Goal: Task Accomplishment & Management: Complete application form

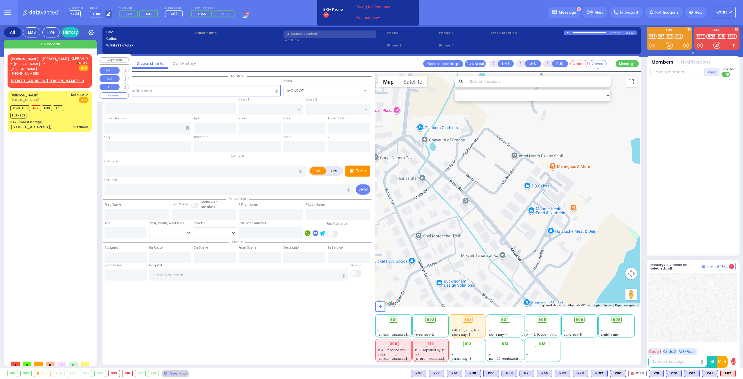
select select
click at [40, 65] on span "ר' [PERSON_NAME] - ר' [PERSON_NAME]" at bounding box center [39, 67] width 59 height 10
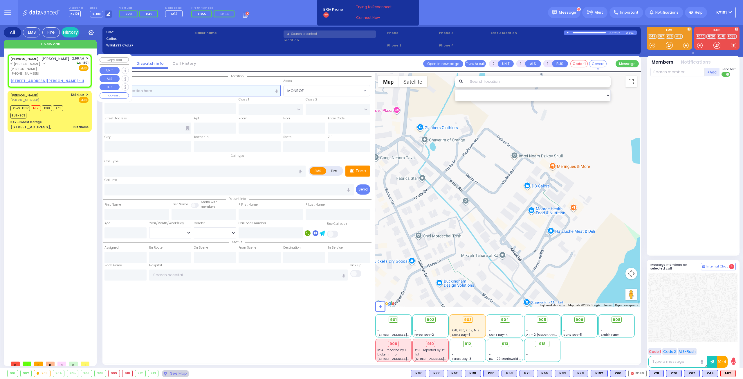
select select
radio input "true"
type input "[PERSON_NAME]"
select select
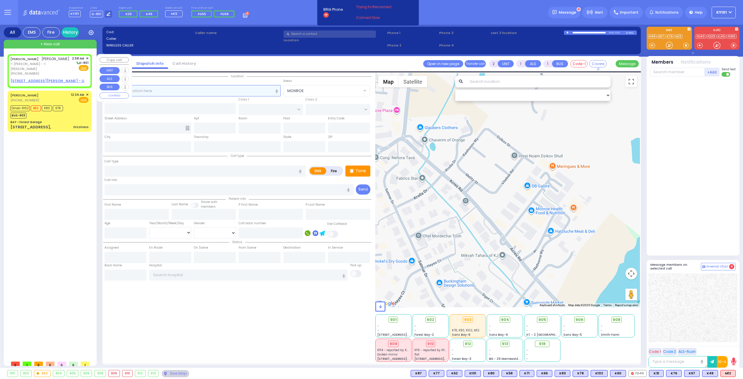
type input "02:58"
select select "Hatzalah Garages"
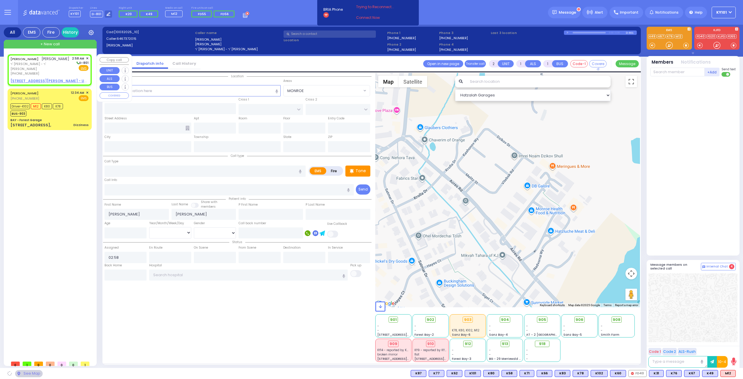
select select
radio input "true"
select select
click at [46, 78] on u "[STREET_ADDRESS][PERSON_NAME] - Use this" at bounding box center [53, 80] width 86 height 5
select select "Hatzalah Garages"
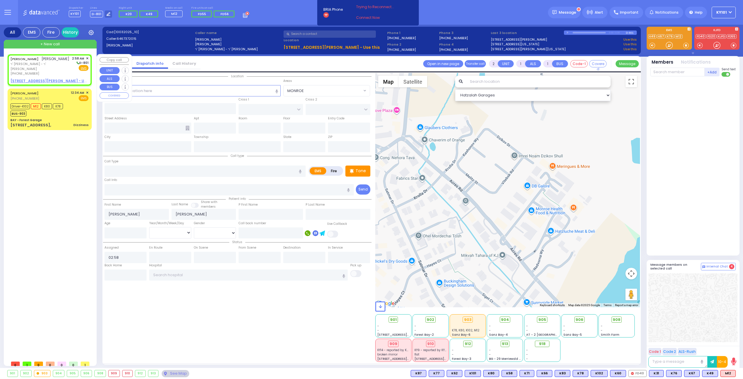
select select
radio input "true"
select select
select select "Hatzalah Garages"
select select
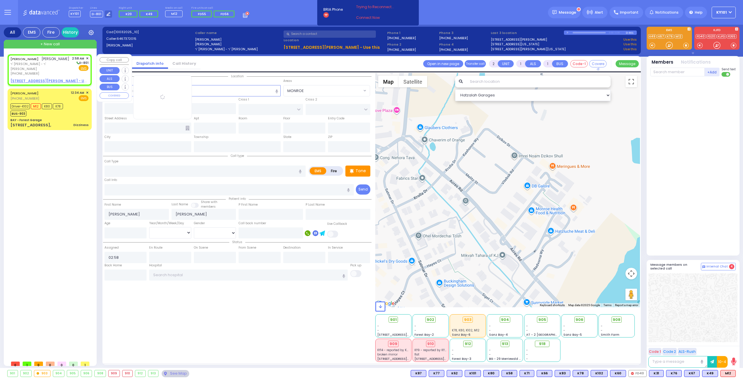
radio input "true"
select select
select select "Hatzalah Garages"
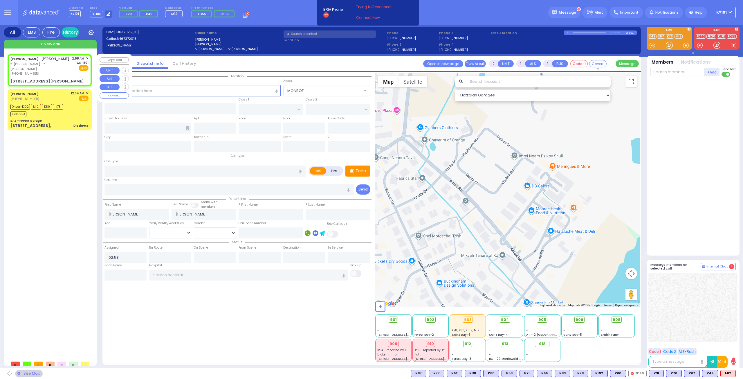
type input "FOREST RD"
type input "LIZENSK BLVD"
type input "[STREET_ADDRESS][PERSON_NAME]"
type input "102"
type input "Monroe"
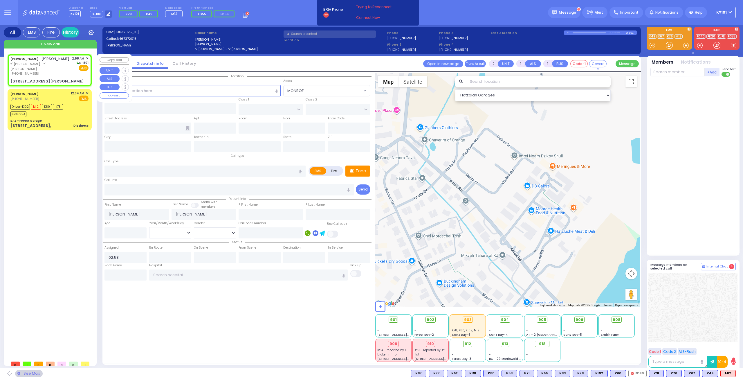
type input "[US_STATE]"
type input "10950"
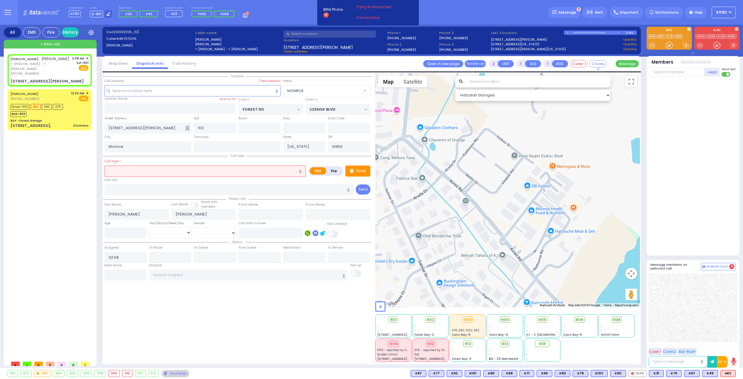
select select "MONROE"
click at [147, 166] on input "text" at bounding box center [204, 170] width 201 height 11
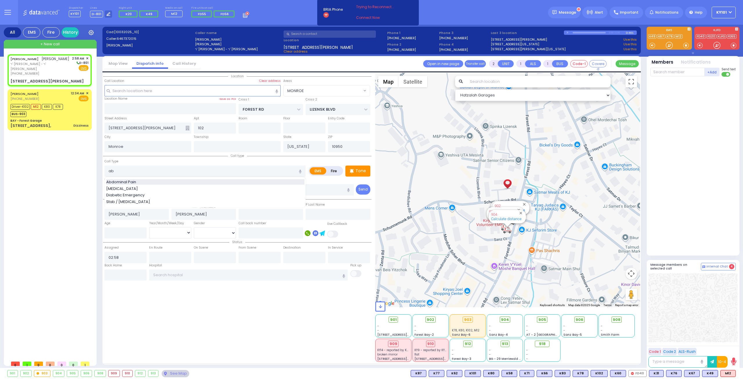
click at [132, 180] on span "Abdominal Pain" at bounding box center [122, 182] width 32 height 6
type input "Abdominal Pain"
type input "1"
type input "0"
click at [121, 228] on input "number" at bounding box center [125, 232] width 42 height 11
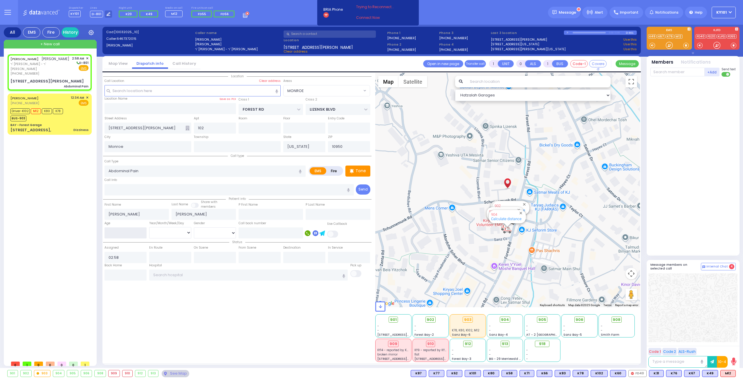
select select
radio input "true"
select select
select select "Hatzalah Garages"
select select "MONROE"
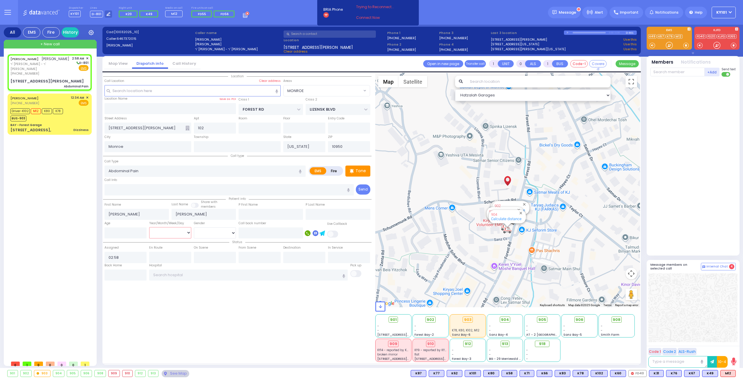
click at [172, 233] on select "Year Month Week Day" at bounding box center [170, 232] width 42 height 11
select select
radio input "true"
select select
select select "Hatzalah Garages"
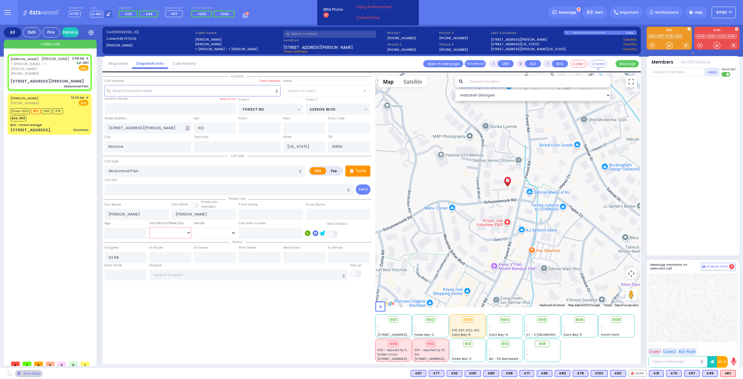
select select "MONROE"
select select "Year"
click at [149, 227] on select "Year Month Week Day" at bounding box center [170, 232] width 42 height 11
click at [125, 234] on input "number" at bounding box center [125, 232] width 42 height 11
select select
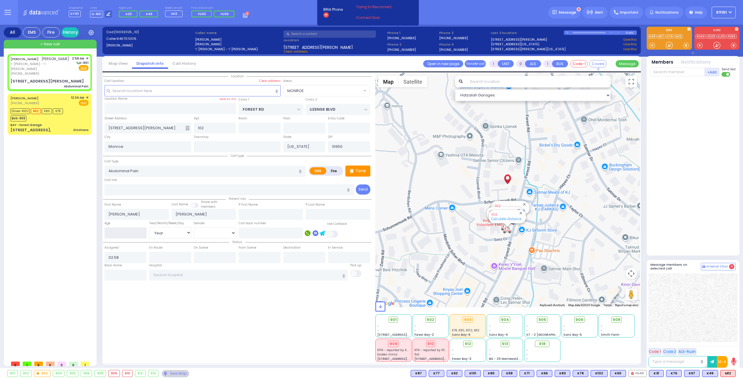
radio input "true"
select select "Year"
select select "Hatzalah Garages"
select select "MONROE"
type input "39"
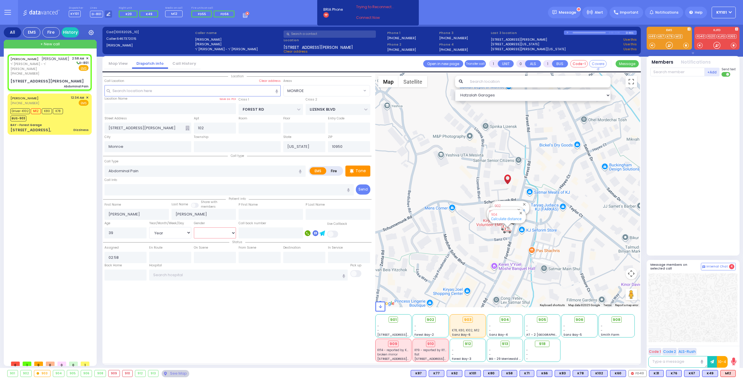
click at [212, 227] on select "[DEMOGRAPHIC_DATA] [DEMOGRAPHIC_DATA]" at bounding box center [215, 232] width 42 height 11
select select
radio input "true"
select select "Year"
select select "Hatzalah Garages"
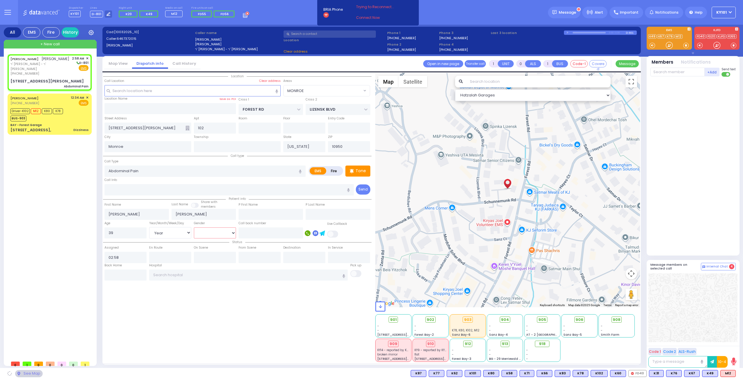
select select "[DEMOGRAPHIC_DATA]"
click at [194, 227] on select "[DEMOGRAPHIC_DATA] [DEMOGRAPHIC_DATA]" at bounding box center [215, 232] width 42 height 11
select select "MONROE"
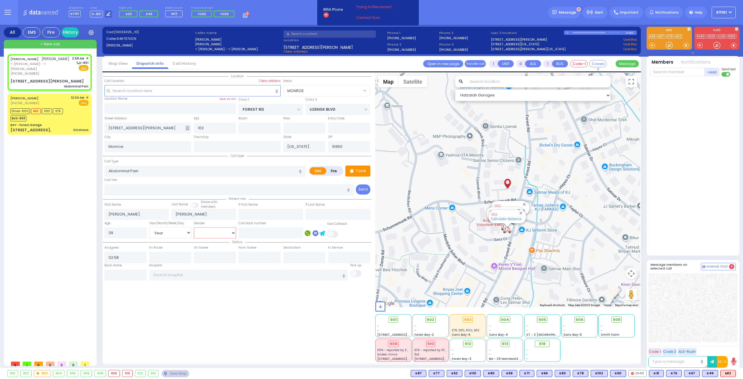
select select
radio input "true"
select select "Year"
select select "[DEMOGRAPHIC_DATA]"
select select "Hatzalah Garages"
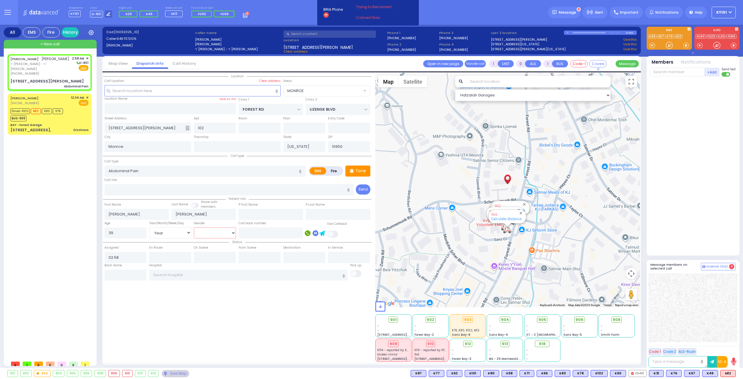
select select "MONROE"
click at [216, 300] on div "Location" at bounding box center [237, 217] width 268 height 289
select select
radio input "true"
select select "Year"
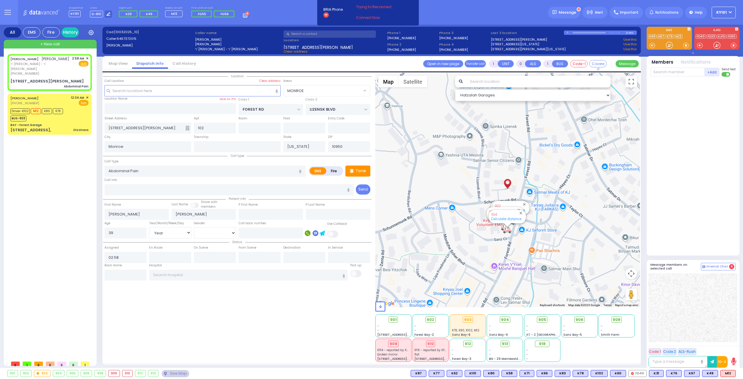
select select "[DEMOGRAPHIC_DATA]"
select select "Hatzalah Garages"
select select "MONROE"
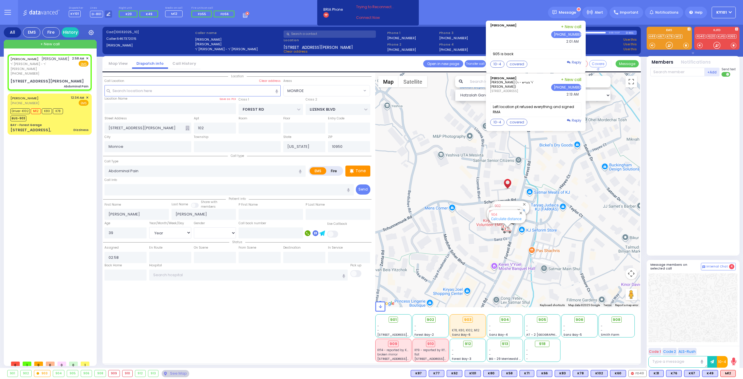
click at [532, 38] on div "[PERSON_NAME] phone1 phone2" at bounding box center [535, 34] width 91 height 21
click at [562, 11] on div "Message" at bounding box center [564, 13] width 32 height 12
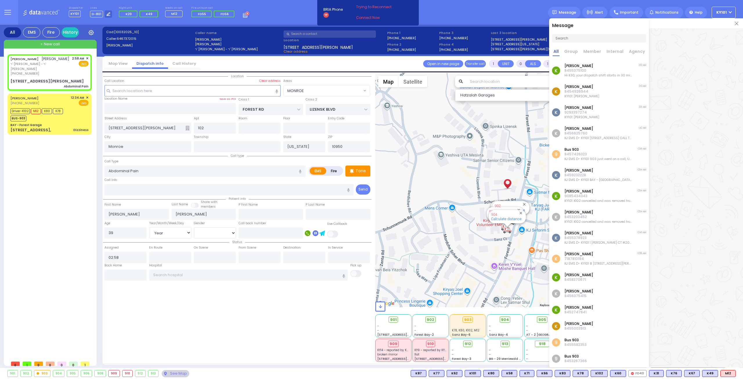
click at [516, 12] on div "Dispatcher KY101 shift has started. Are you ? Lines D-801" at bounding box center [371, 12] width 743 height 25
click at [736, 24] on img at bounding box center [736, 23] width 3 height 3
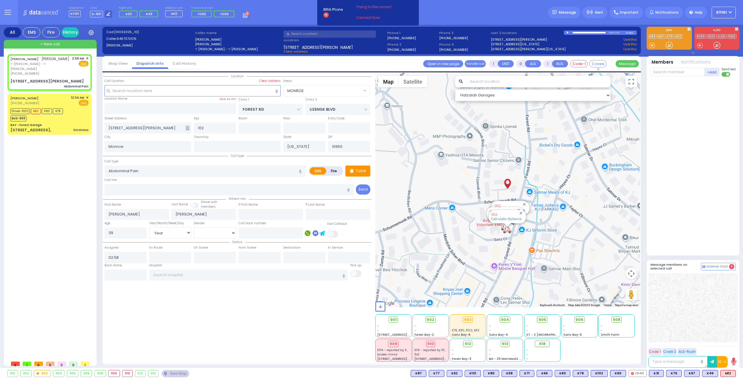
click at [245, 15] on circle at bounding box center [247, 14] width 4 height 4
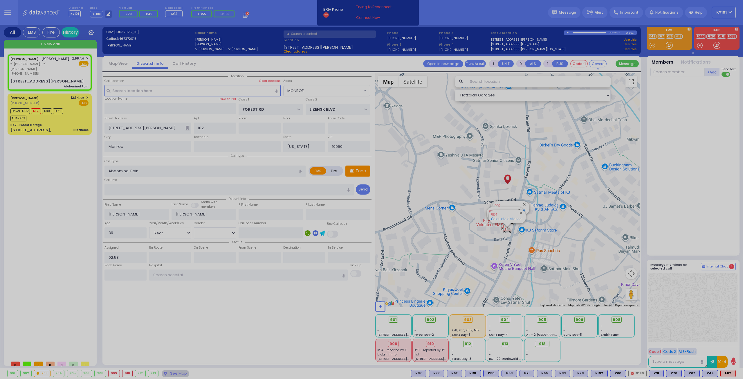
click at [241, 15] on body "Dashboard Home" at bounding box center [371, 189] width 743 height 379
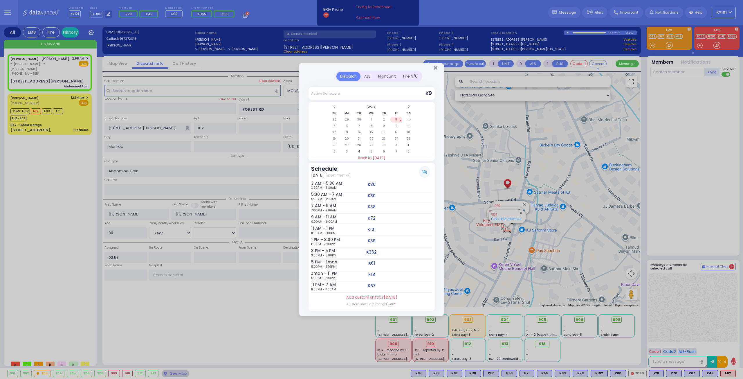
click at [387, 75] on div "Night Unit" at bounding box center [386, 77] width 25 height 10
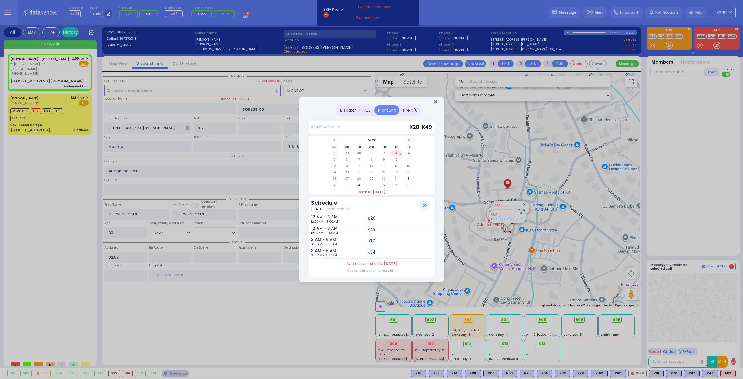
drag, startPoint x: 437, startPoint y: 102, endPoint x: 433, endPoint y: 101, distance: 3.2
click at [437, 102] on icon "Close" at bounding box center [435, 102] width 4 height 6
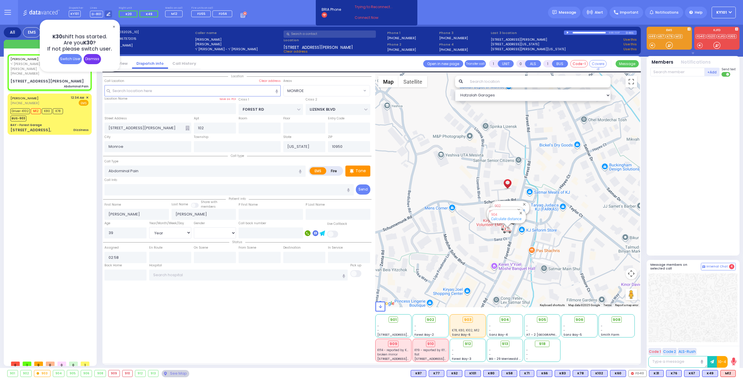
click at [97, 57] on div "Dismiss" at bounding box center [92, 59] width 17 height 10
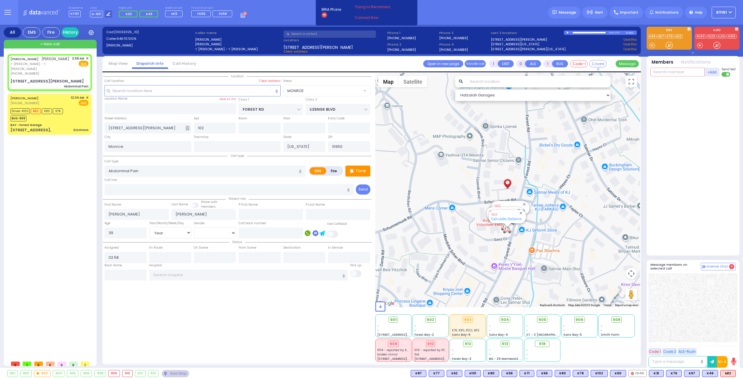
click at [670, 72] on input "text" at bounding box center [677, 72] width 54 height 9
type input "82"
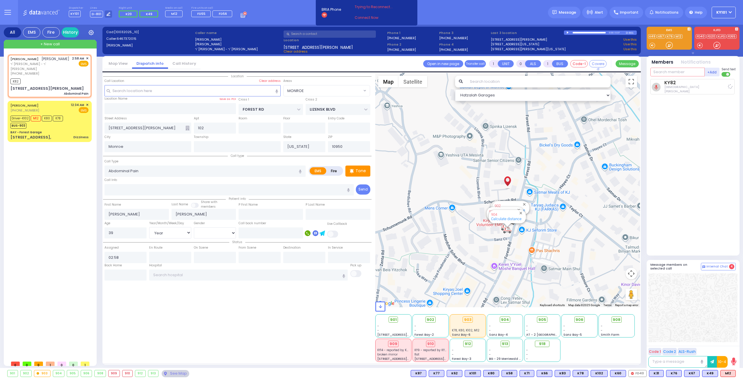
select select
radio input "true"
select select "Year"
select select "[DEMOGRAPHIC_DATA]"
type input "03:00"
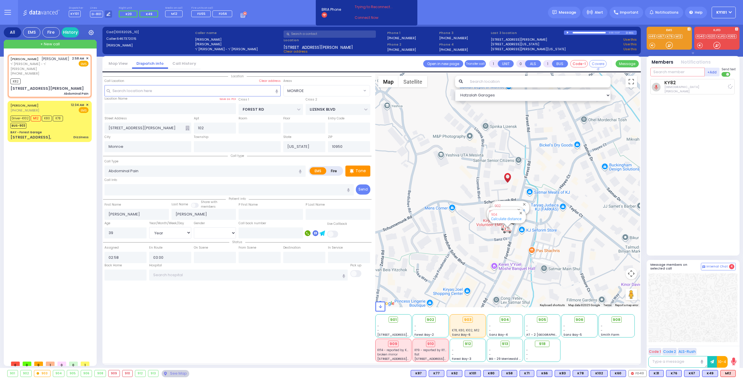
select select "Hatzalah Garages"
select select "MONROE"
click at [672, 73] on input "text" at bounding box center [677, 72] width 54 height 9
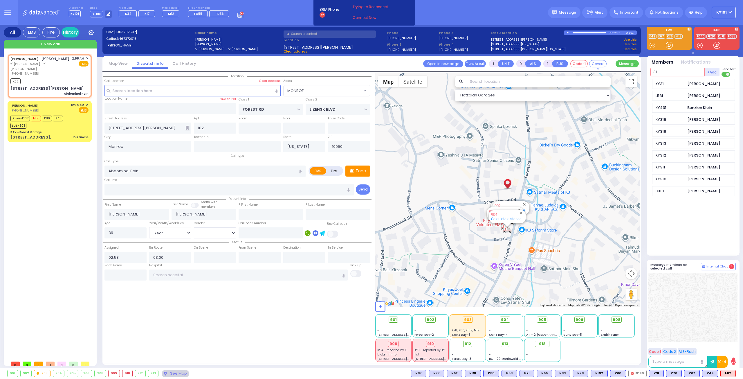
type input "31"
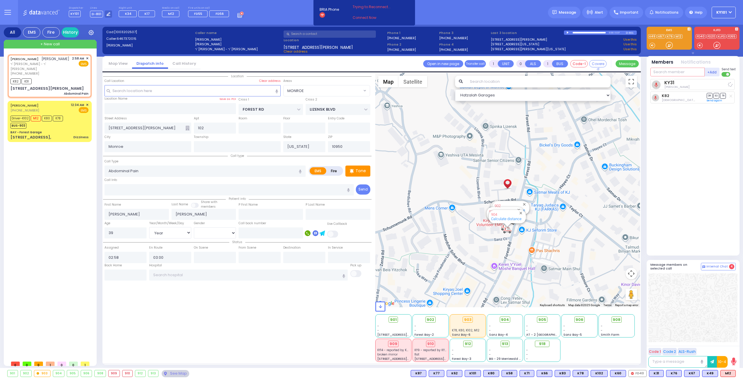
select select
radio input "true"
select select "Year"
select select "[DEMOGRAPHIC_DATA]"
select select "Hatzalah Garages"
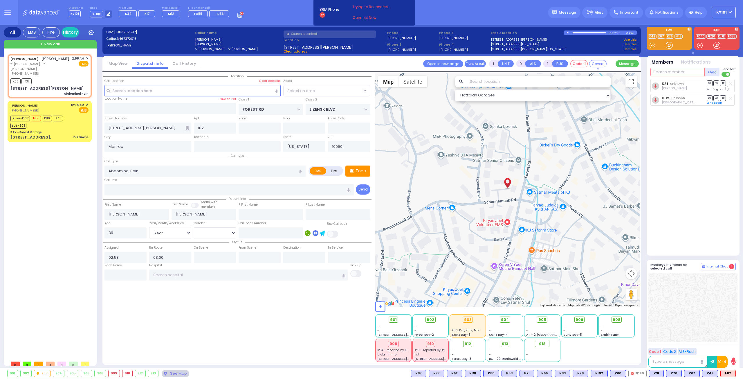
select select "MONROE"
click at [56, 130] on div "BAY - Forest Garage" at bounding box center [49, 132] width 78 height 4
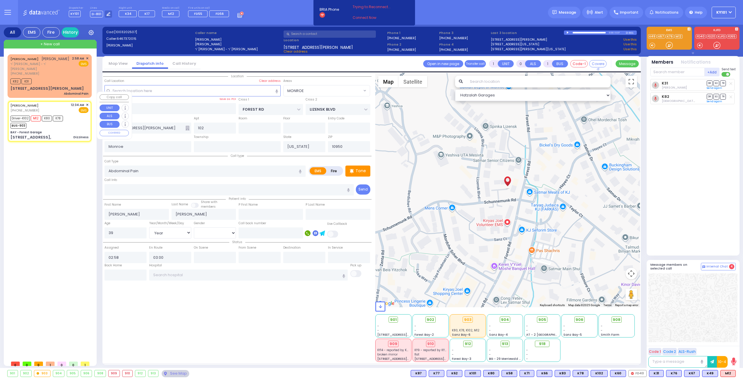
type input "6"
select select
type input "Dizziness"
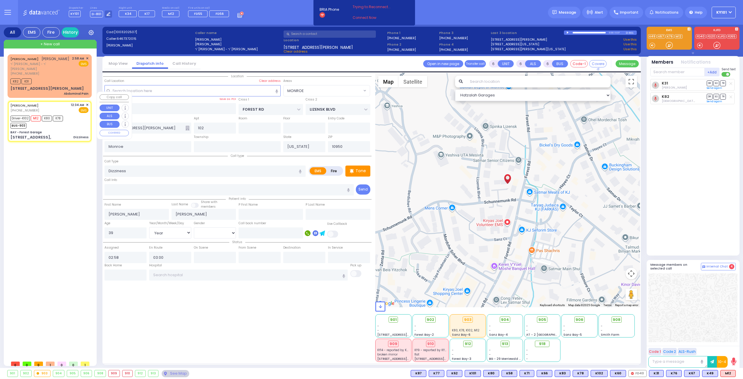
radio input "true"
type input "[DEMOGRAPHIC_DATA]"
type input "[PERSON_NAME]"
type input "44"
select select "Year"
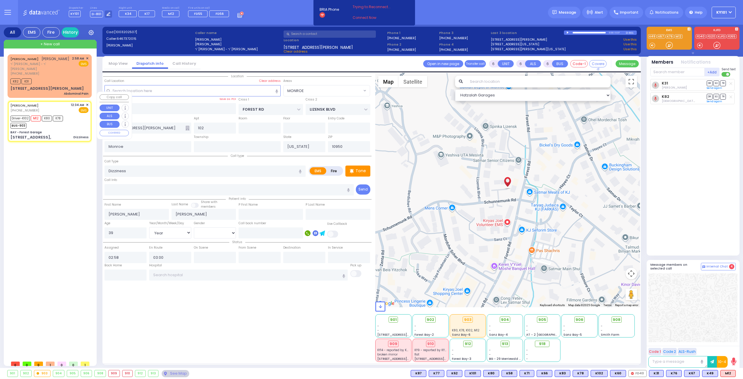
select select "[DEMOGRAPHIC_DATA]"
type input "00:34"
type input "00:35"
type input "01:03"
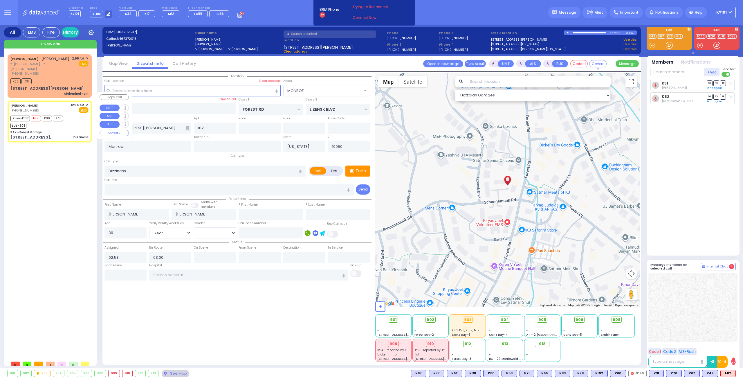
type input "[US_STATE][GEOGRAPHIC_DATA]- [GEOGRAPHIC_DATA] [STREET_ADDRESS][US_STATE]"
type input "BAY - Forest Garage"
type input "SANZ COURT"
type input "HAYES COURT"
type input "[STREET_ADDRESS],"
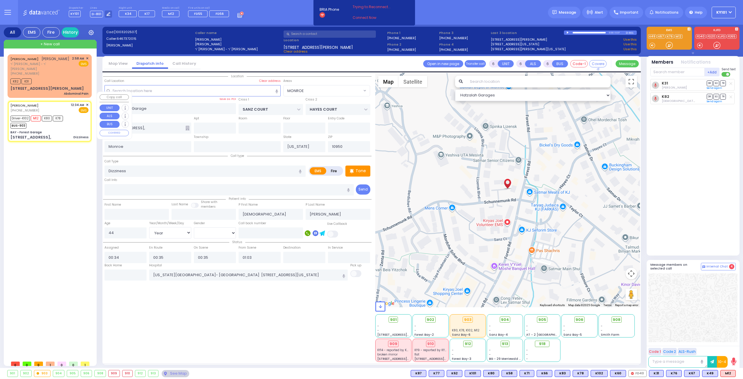
select select "Hatzalah Garages"
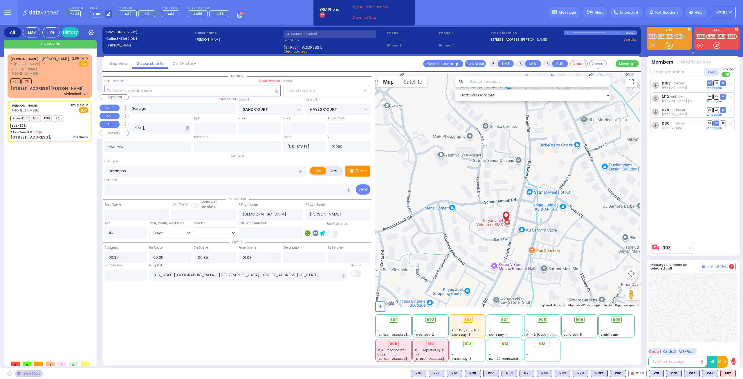
select select "SECTION 2"
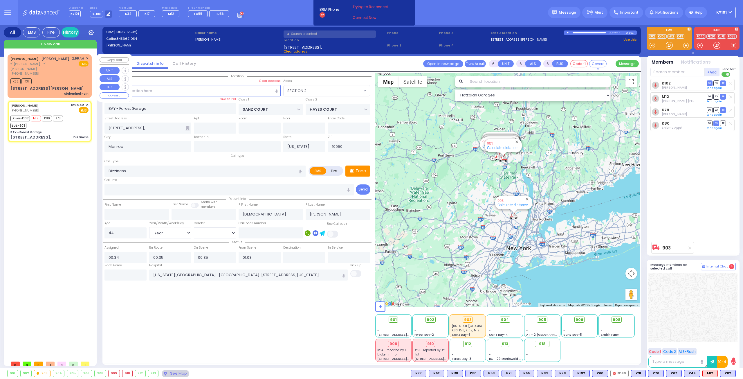
click at [47, 64] on span "ר' [PERSON_NAME] - ר' [PERSON_NAME]" at bounding box center [39, 67] width 59 height 10
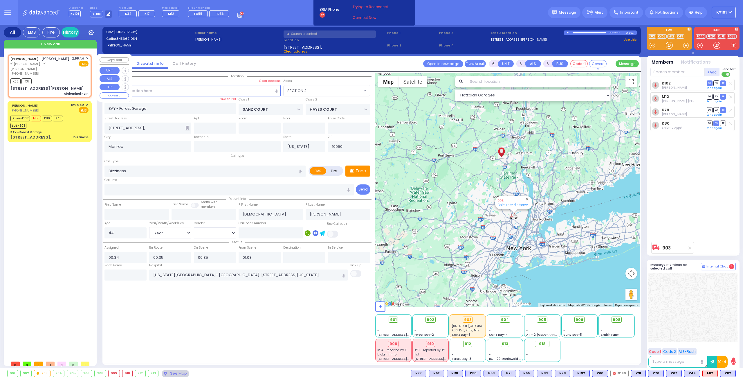
type input "1"
type input "0"
type input "1"
select select
type input "Abdominal Pain"
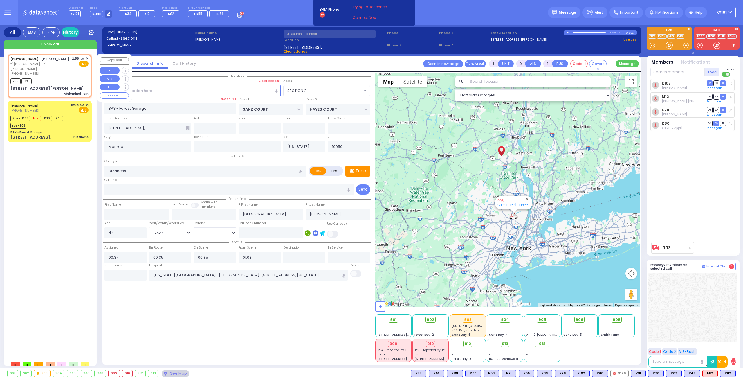
radio input "true"
type input "[PERSON_NAME]"
type input "39"
select select "Year"
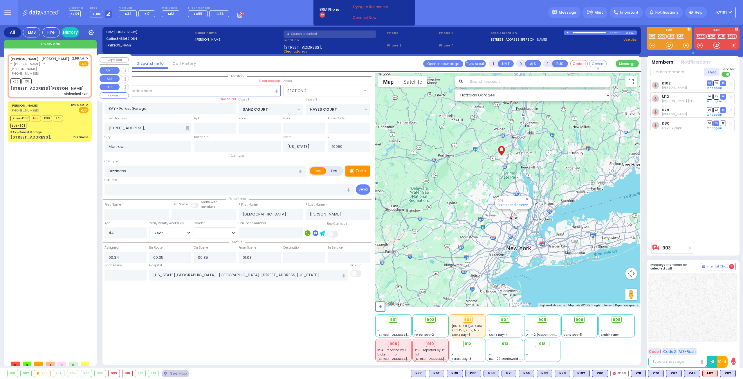
select select "[DEMOGRAPHIC_DATA]"
type input "02:58"
type input "03:00"
type input "FOREST RD"
type input "LIZENSK BLVD"
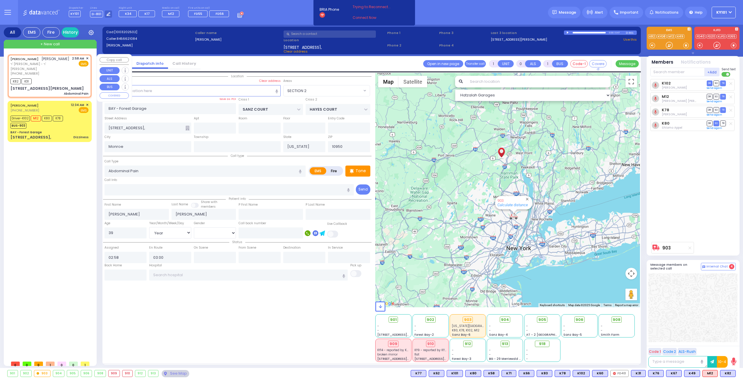
type input "[STREET_ADDRESS][PERSON_NAME]"
type input "102"
select select "Hatzalah Garages"
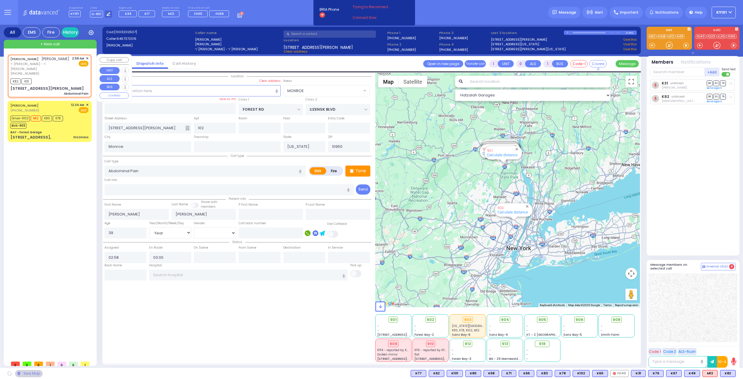
select select "MONROE"
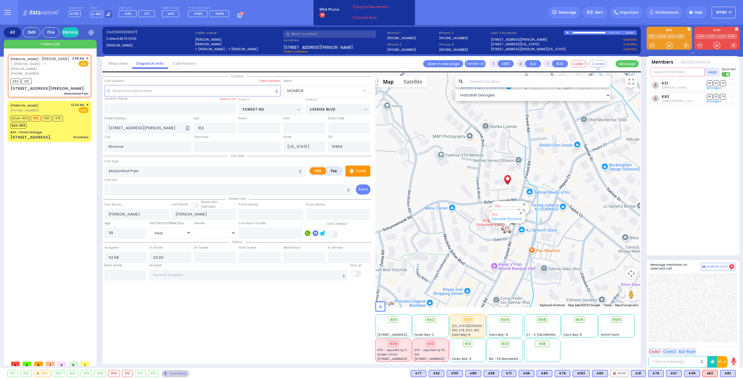
click at [667, 72] on input "text" at bounding box center [677, 72] width 54 height 9
type input "8"
click at [62, 134] on div "[STREET_ADDRESS], Dizziness" at bounding box center [49, 137] width 78 height 6
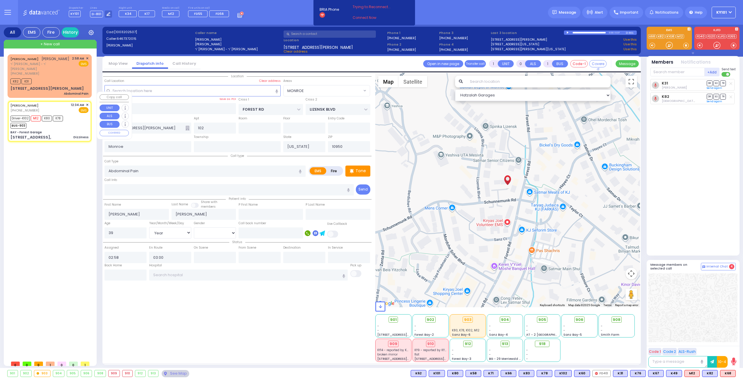
type input "6"
select select
type input "Dizziness"
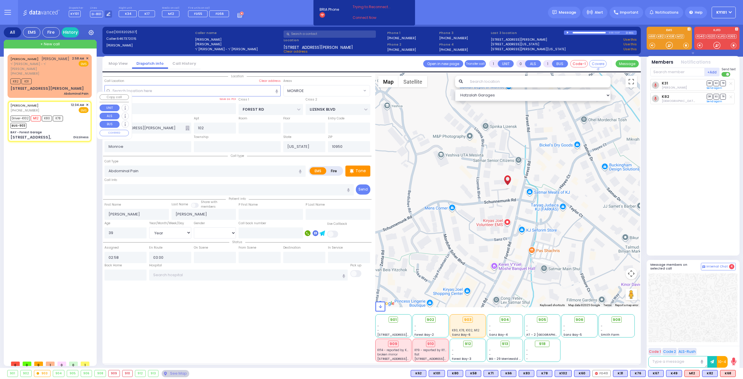
radio input "true"
type input "[DEMOGRAPHIC_DATA]"
type input "[PERSON_NAME]"
type input "44"
select select "Year"
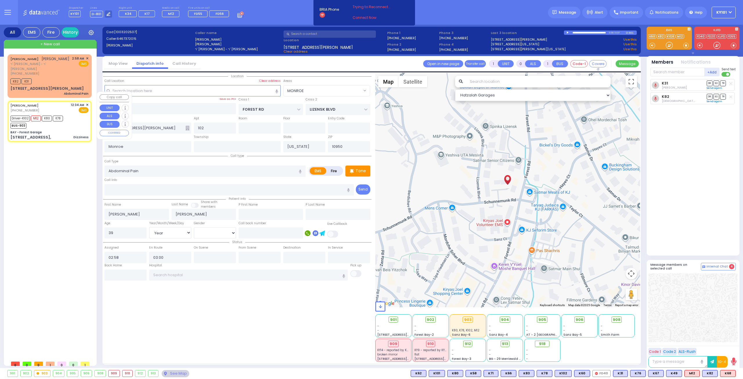
select select "[DEMOGRAPHIC_DATA]"
type input "00:34"
type input "00:35"
type input "01:03"
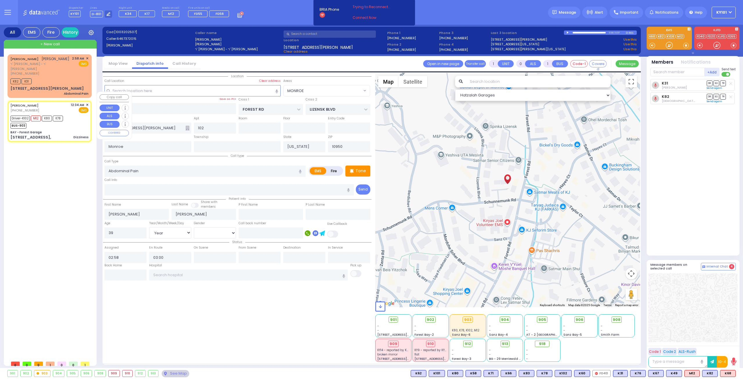
type input "[US_STATE][GEOGRAPHIC_DATA]- [GEOGRAPHIC_DATA] [STREET_ADDRESS][US_STATE]"
select select "Hatzalah Garages"
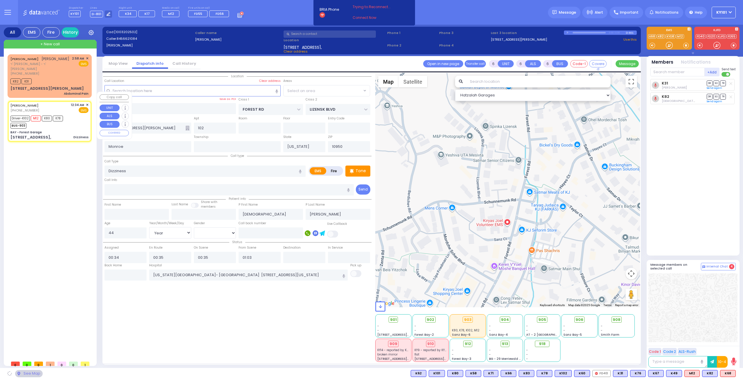
type input "BAY - Forest Garage"
type input "SANZ COURT"
type input "HAYES COURT"
type input "[STREET_ADDRESS],"
select select "SECTION 2"
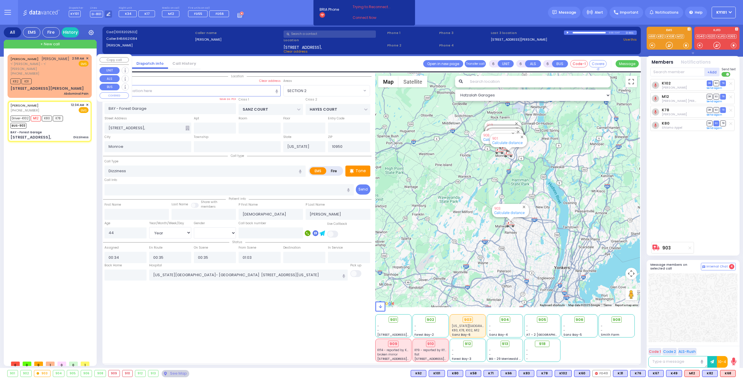
click at [58, 68] on div "[PERSON_NAME] [PERSON_NAME] ר' [PERSON_NAME] - ר' [PERSON_NAME] [PHONE_NUMBER] …" at bounding box center [49, 66] width 78 height 20
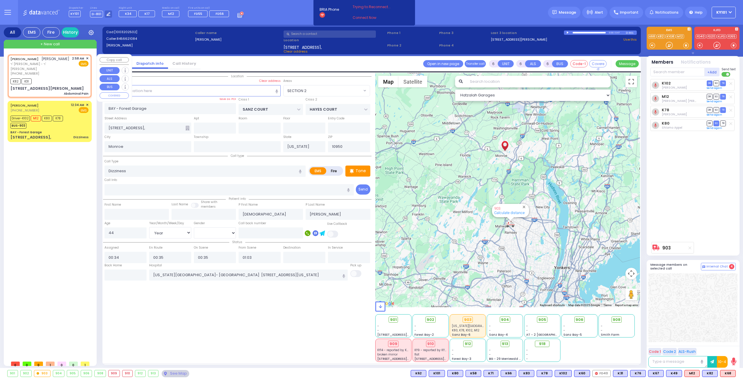
type input "1"
type input "0"
type input "1"
select select
type input "Abdominal Pain"
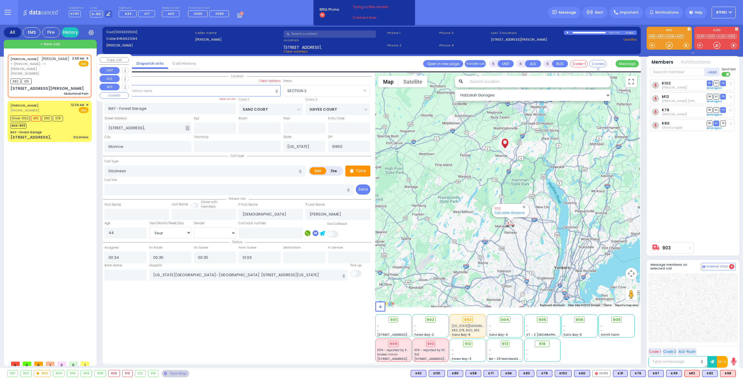
radio input "true"
type input "[PERSON_NAME]"
type input "39"
select select "Year"
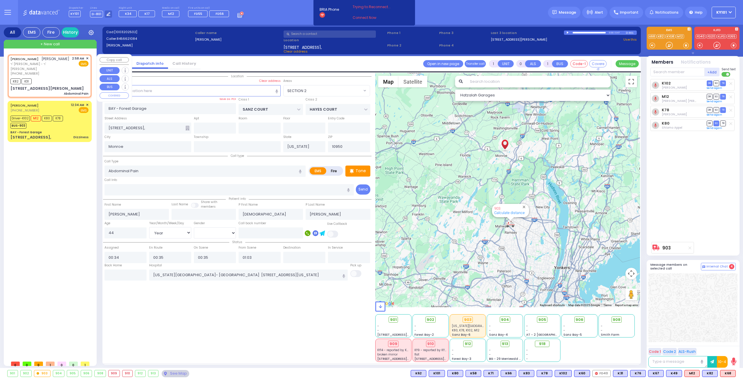
select select "[DEMOGRAPHIC_DATA]"
type input "02:58"
type input "03:00"
select select "Hatzalah Garages"
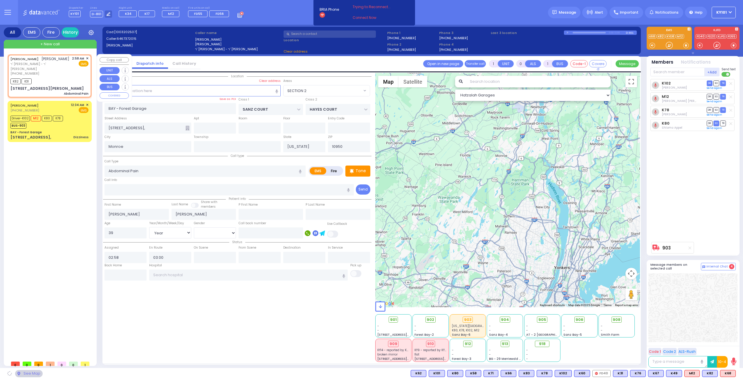
type input "FOREST RD"
type input "LIZENSK BLVD"
type input "[STREET_ADDRESS][PERSON_NAME]"
type input "102"
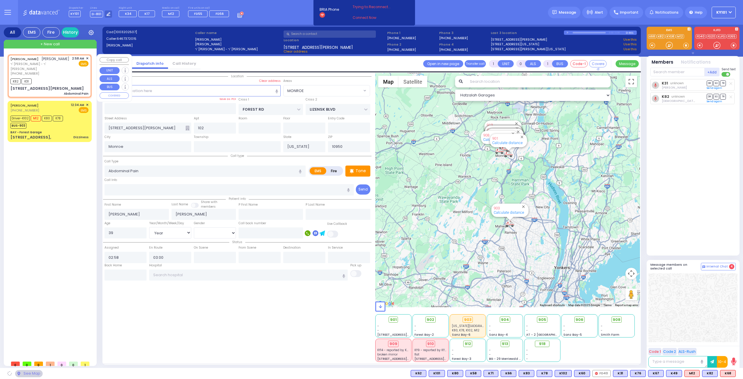
select select "MONROE"
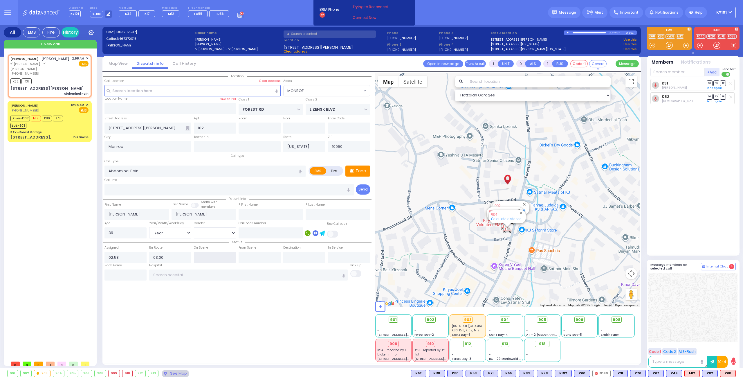
click at [207, 256] on input "text" at bounding box center [215, 257] width 42 height 11
type input "03:02"
click at [234, 297] on div "Location" at bounding box center [237, 217] width 268 height 289
select select
radio input "true"
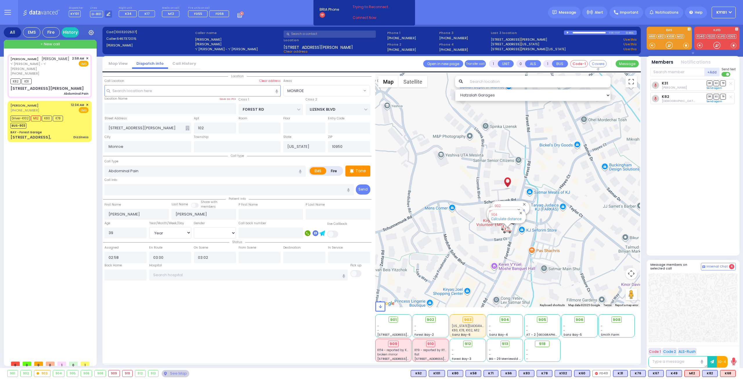
select select "Year"
select select "[DEMOGRAPHIC_DATA]"
select select "Hatzalah Garages"
select select "MONROE"
